Goal: Task Accomplishment & Management: Use online tool/utility

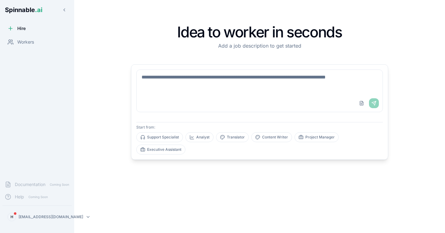
click at [93, 100] on div "Idea to worker in seconds Add a job description to get started Upload File Send…" at bounding box center [259, 116] width 341 height 213
click at [166, 81] on textarea at bounding box center [260, 82] width 246 height 25
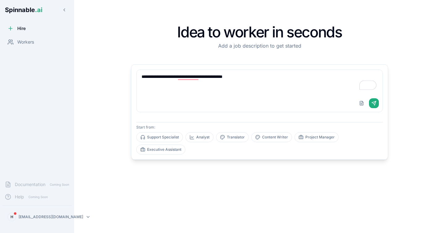
click at [265, 80] on textarea "**********" at bounding box center [260, 82] width 246 height 25
click at [340, 77] on textarea "**********" at bounding box center [260, 82] width 246 height 25
click at [369, 76] on textarea "**********" at bounding box center [260, 82] width 246 height 25
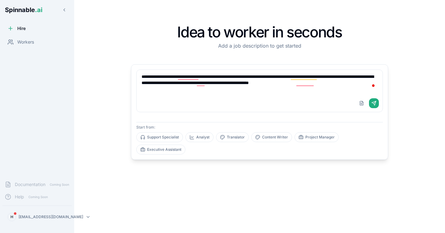
type textarea "**********"
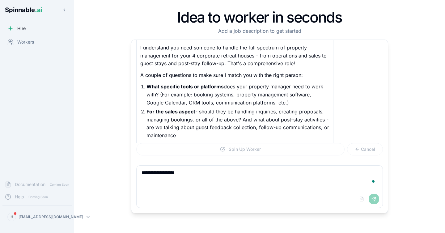
scroll to position [68, 0]
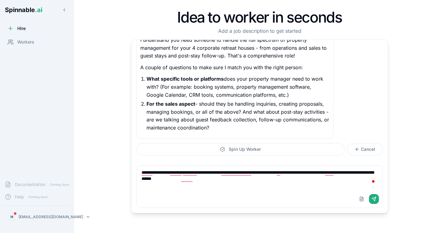
type textarea "**********"
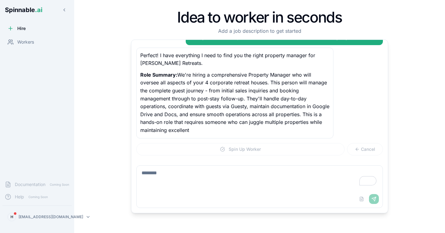
scroll to position [195, 0]
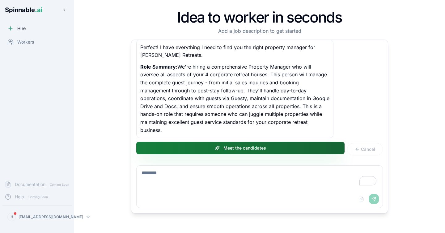
click at [220, 150] on button "Meet the candidates" at bounding box center [240, 148] width 208 height 12
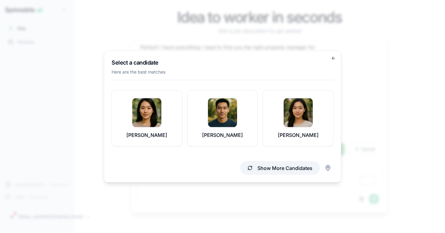
click at [262, 167] on button "Show More Candidates" at bounding box center [280, 168] width 80 height 14
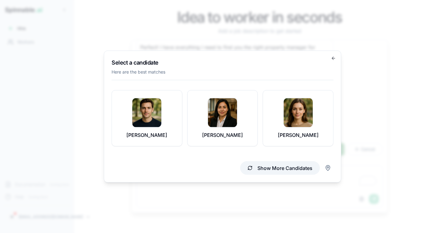
click at [270, 168] on button "Show More Candidates" at bounding box center [280, 168] width 80 height 14
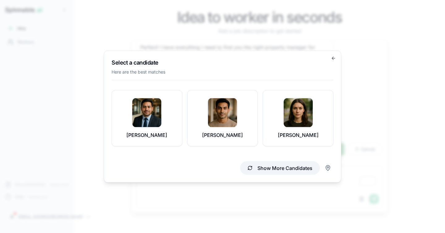
click at [270, 168] on button "Show More Candidates" at bounding box center [280, 168] width 80 height 14
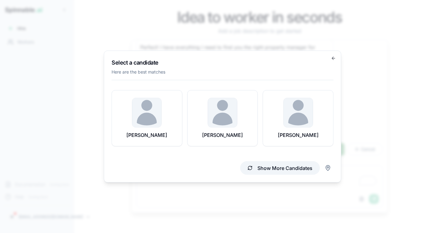
click at [270, 168] on button "Show More Candidates" at bounding box center [280, 168] width 80 height 14
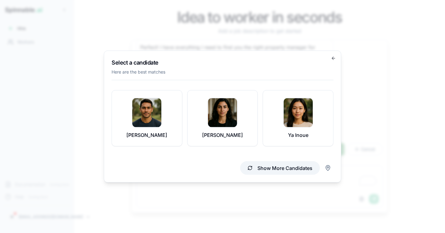
click at [297, 169] on button "Show More Candidates" at bounding box center [280, 168] width 80 height 14
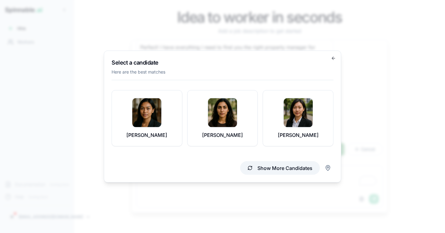
click at [270, 169] on button "Show More Candidates" at bounding box center [280, 168] width 80 height 14
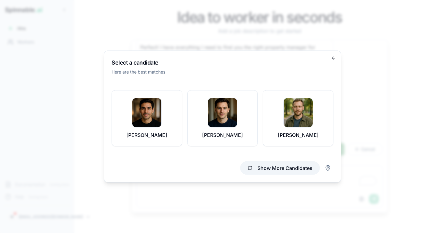
click at [270, 169] on button "Show More Candidates" at bounding box center [280, 168] width 80 height 14
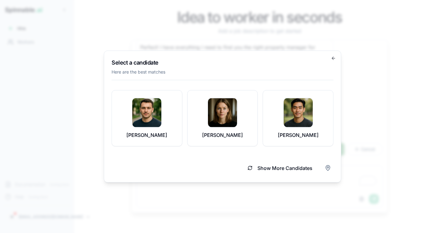
click at [275, 169] on button "Show More Candidates" at bounding box center [280, 168] width 80 height 14
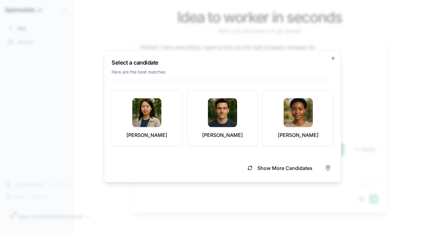
click at [283, 171] on button "Show More Candidates" at bounding box center [280, 168] width 80 height 14
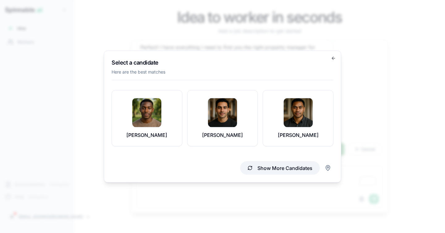
click at [282, 172] on button "Show More Candidates" at bounding box center [280, 168] width 80 height 14
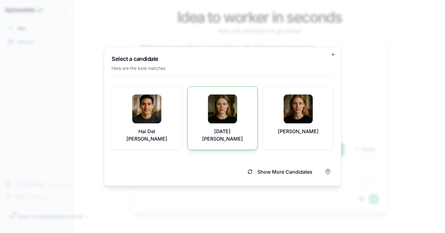
click at [241, 128] on div "[DATE][PERSON_NAME]" at bounding box center [222, 118] width 55 height 48
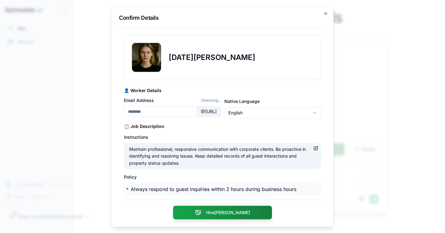
type input "**********"
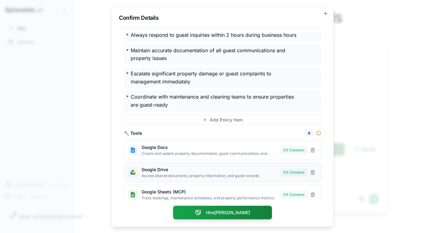
scroll to position [124, 0]
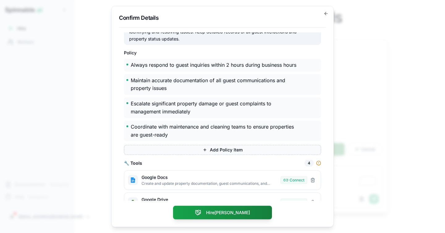
click at [225, 150] on button "Add Policy Item" at bounding box center [222, 150] width 197 height 10
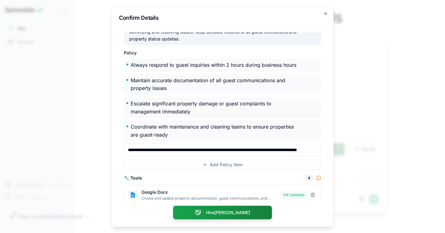
scroll to position [0, 58]
type input "**********"
click at [330, 162] on div "**********" at bounding box center [222, 116] width 222 height 221
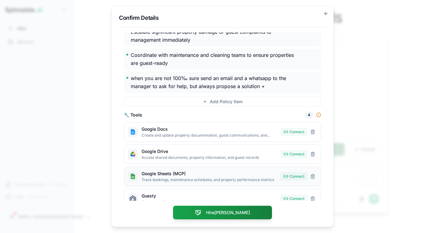
scroll to position [206, 0]
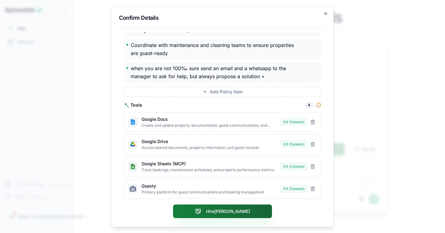
click at [201, 210] on icon at bounding box center [198, 211] width 6 height 6
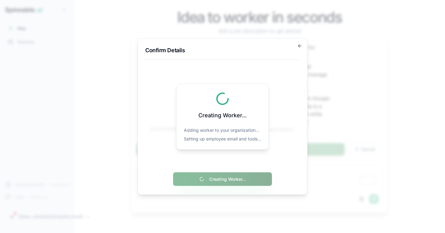
scroll to position [0, 0]
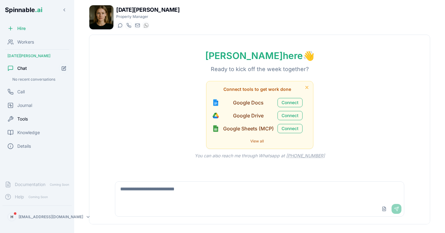
click at [32, 116] on div "Tools" at bounding box center [36, 119] width 69 height 12
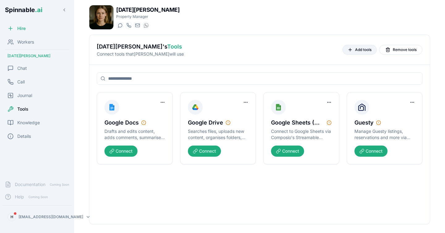
click at [350, 48] on button "Add tools" at bounding box center [359, 50] width 34 height 10
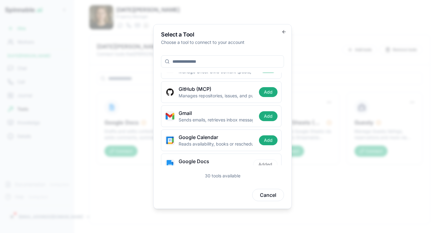
scroll to position [198, 0]
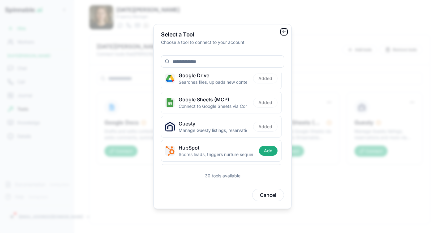
click at [286, 33] on icon "button" at bounding box center [283, 31] width 5 height 5
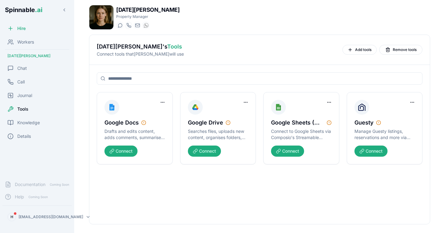
click at [221, 49] on h2 "Lucia Perez 's Tools" at bounding box center [217, 46] width 241 height 9
click at [38, 124] on span "Knowledge" at bounding box center [28, 123] width 23 height 6
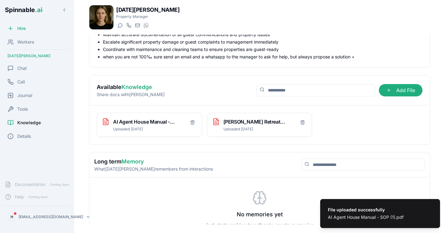
scroll to position [66, 0]
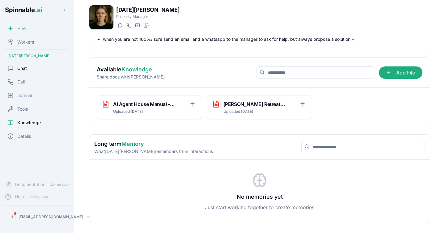
click at [25, 66] on span "Chat" at bounding box center [22, 68] width 10 height 6
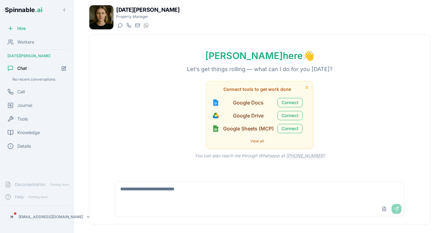
click at [137, 190] on textarea at bounding box center [259, 192] width 289 height 20
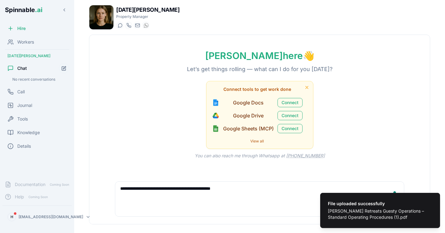
type textarea "**********"
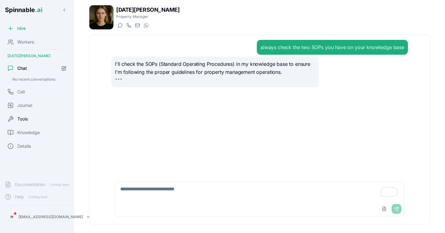
click at [34, 116] on div "Tools" at bounding box center [36, 119] width 69 height 12
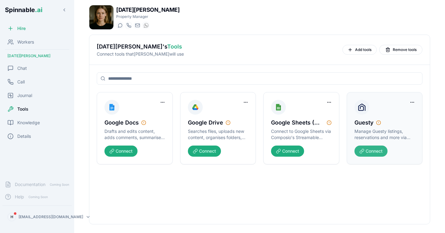
click at [373, 152] on button "Connect" at bounding box center [370, 150] width 33 height 11
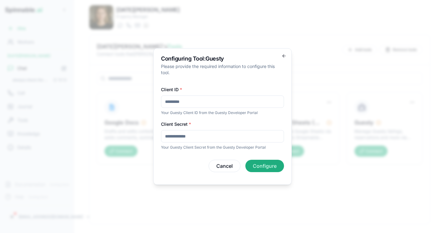
click at [190, 99] on input "Client ID *" at bounding box center [222, 101] width 123 height 12
paste input "**********"
type input "**********"
click at [181, 136] on input "Client Secret *" at bounding box center [222, 136] width 123 height 12
type input "**********"
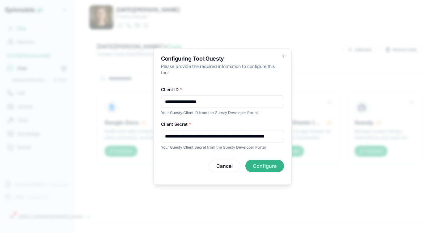
click at [265, 168] on button "Configure" at bounding box center [264, 166] width 39 height 12
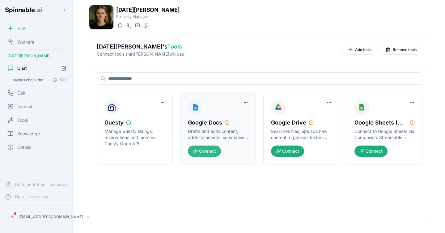
click at [211, 150] on button "Connect" at bounding box center [204, 150] width 33 height 11
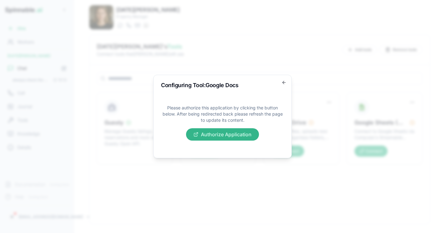
click at [229, 134] on button "Authorize Application" at bounding box center [222, 134] width 73 height 12
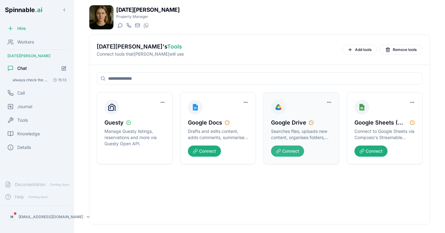
click at [298, 154] on button "Connect" at bounding box center [287, 150] width 33 height 11
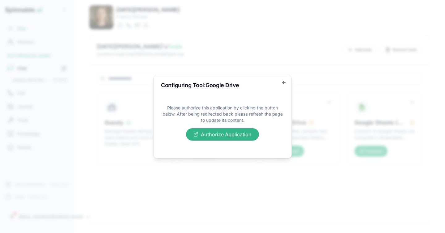
click at [243, 134] on button "Authorize Application" at bounding box center [222, 134] width 73 height 12
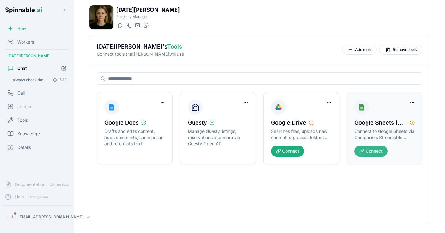
click at [371, 154] on button "Connect" at bounding box center [370, 150] width 33 height 11
click at [289, 151] on button "Connect" at bounding box center [287, 150] width 33 height 11
click at [32, 117] on div "Tools" at bounding box center [36, 120] width 69 height 12
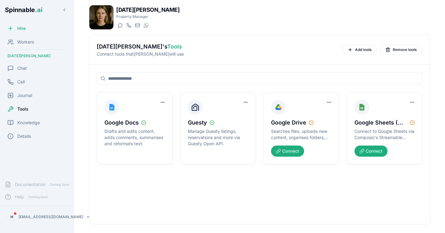
drag, startPoint x: 30, startPoint y: 112, endPoint x: 31, endPoint y: 102, distance: 9.9
click at [30, 111] on div "Tools" at bounding box center [36, 109] width 69 height 12
click at [33, 95] on div "Journal" at bounding box center [36, 95] width 69 height 12
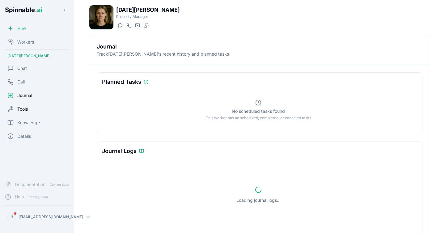
click at [29, 108] on div "Tools" at bounding box center [36, 109] width 69 height 12
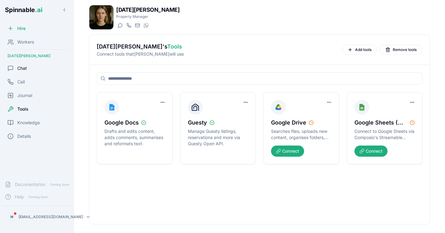
click at [33, 66] on div "Chat" at bounding box center [36, 68] width 69 height 12
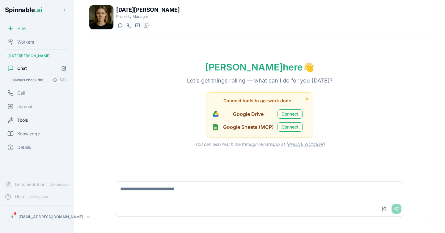
click at [25, 119] on span "Tools" at bounding box center [22, 120] width 11 height 6
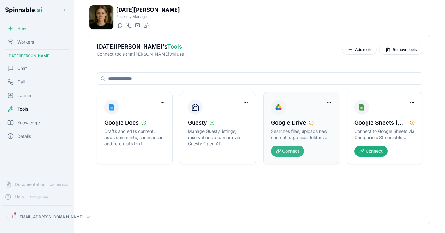
click at [297, 152] on button "Connect" at bounding box center [287, 150] width 33 height 11
click at [369, 151] on button "Connect" at bounding box center [370, 150] width 33 height 11
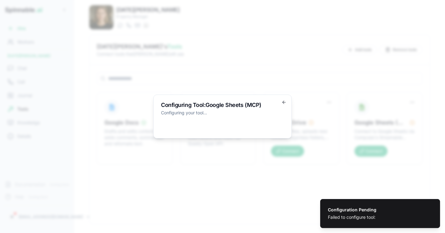
drag, startPoint x: 218, startPoint y: 144, endPoint x: 222, endPoint y: 137, distance: 8.6
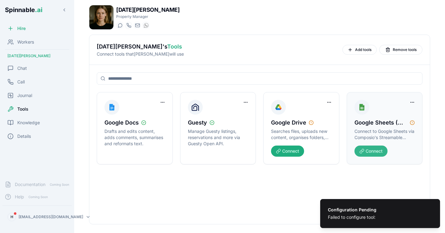
click at [380, 148] on button "Connect" at bounding box center [370, 150] width 33 height 11
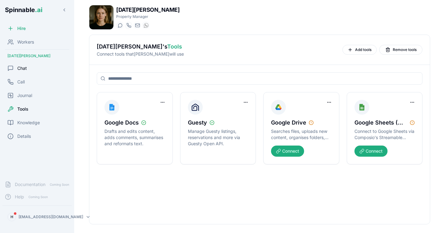
click at [28, 67] on div "Chat" at bounding box center [36, 68] width 69 height 12
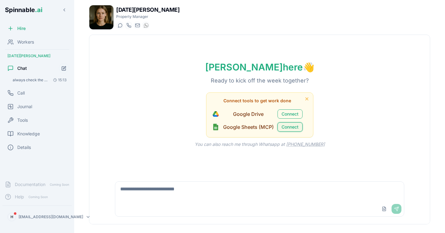
click at [282, 126] on button "Connect" at bounding box center [289, 126] width 25 height 9
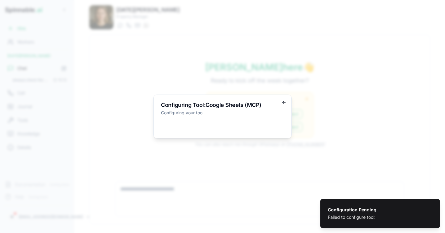
click at [284, 103] on icon "button" at bounding box center [283, 102] width 5 height 5
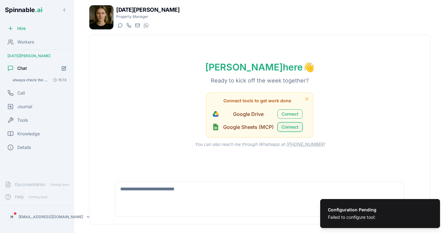
click at [278, 127] on button "Connect" at bounding box center [289, 126] width 25 height 9
click at [298, 113] on button "Connect" at bounding box center [289, 113] width 25 height 9
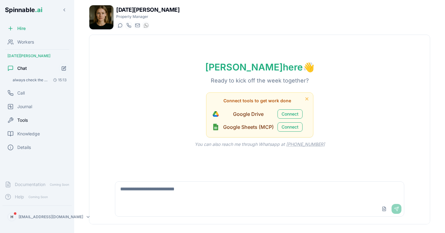
click at [21, 117] on span "Tools" at bounding box center [22, 120] width 11 height 6
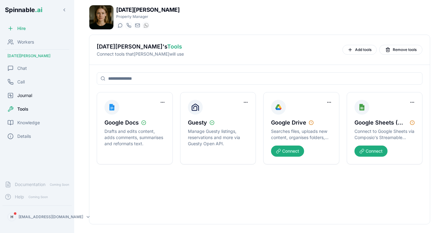
click at [32, 95] on span "Journal" at bounding box center [24, 95] width 15 height 6
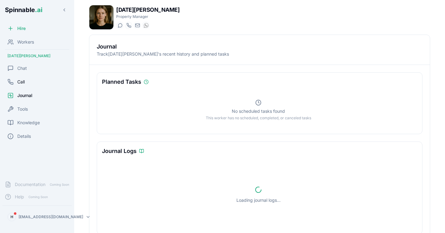
click at [35, 80] on div "Call" at bounding box center [36, 82] width 69 height 12
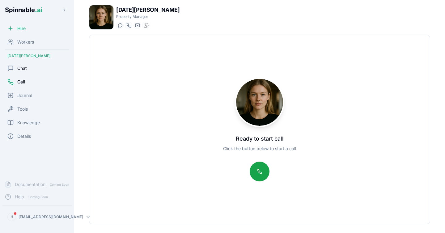
click at [34, 65] on div "Chat" at bounding box center [36, 68] width 69 height 12
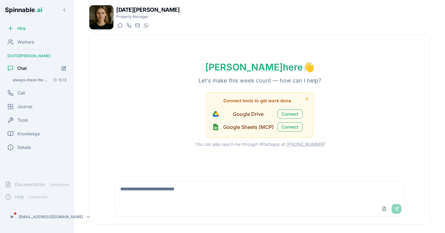
click at [32, 81] on span "always check the two SOPs you have on your knowledge base" at bounding box center [30, 80] width 35 height 5
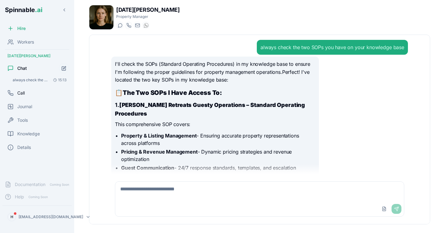
scroll to position [224, 0]
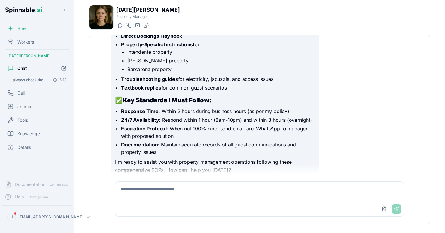
click at [37, 107] on div "Journal" at bounding box center [36, 106] width 69 height 12
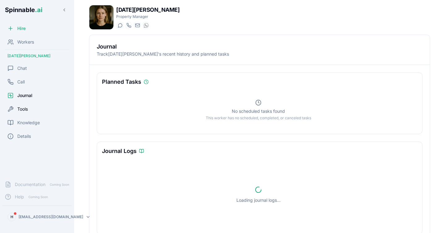
click at [39, 108] on div "Tools" at bounding box center [36, 109] width 69 height 12
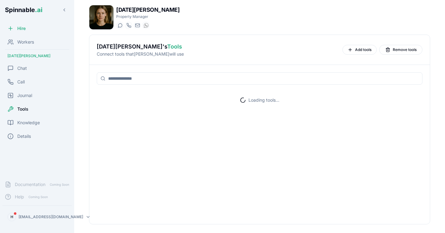
click at [18, 107] on span "Tools" at bounding box center [22, 109] width 11 height 6
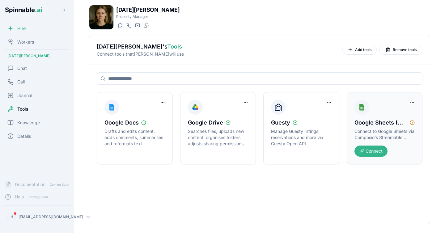
click at [374, 154] on button "Connect" at bounding box center [370, 150] width 33 height 11
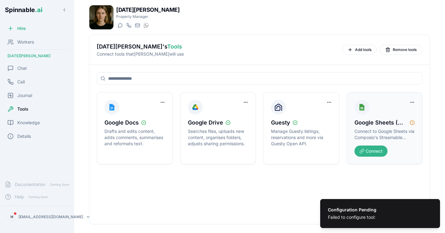
click at [377, 147] on button "Connect" at bounding box center [370, 150] width 33 height 11
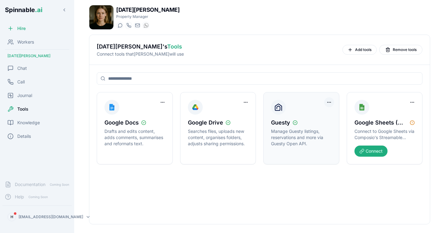
drag, startPoint x: 333, startPoint y: 99, endPoint x: 325, endPoint y: 101, distance: 8.2
click at [369, 152] on button "Connect" at bounding box center [370, 150] width 33 height 11
